Goal: Task Accomplishment & Management: Use online tool/utility

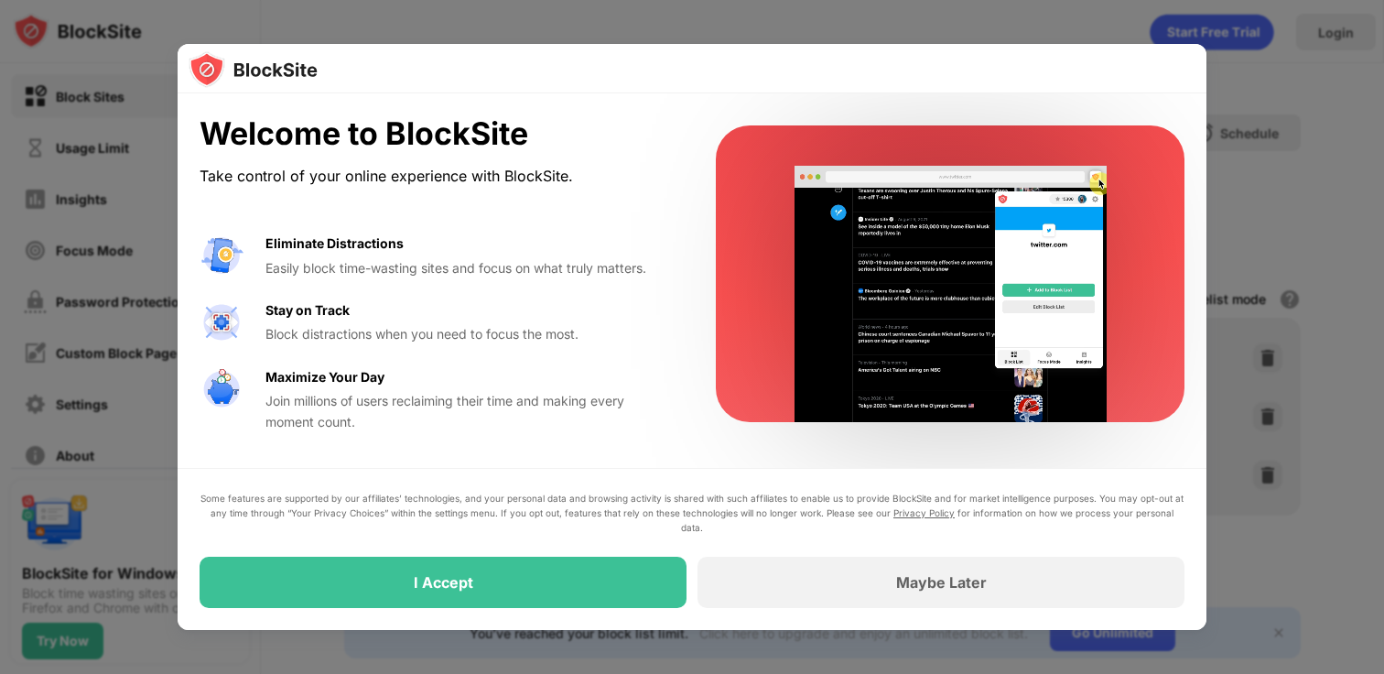
click at [859, 68] on div at bounding box center [692, 68] width 1029 height 49
